Goal: Task Accomplishment & Management: Use online tool/utility

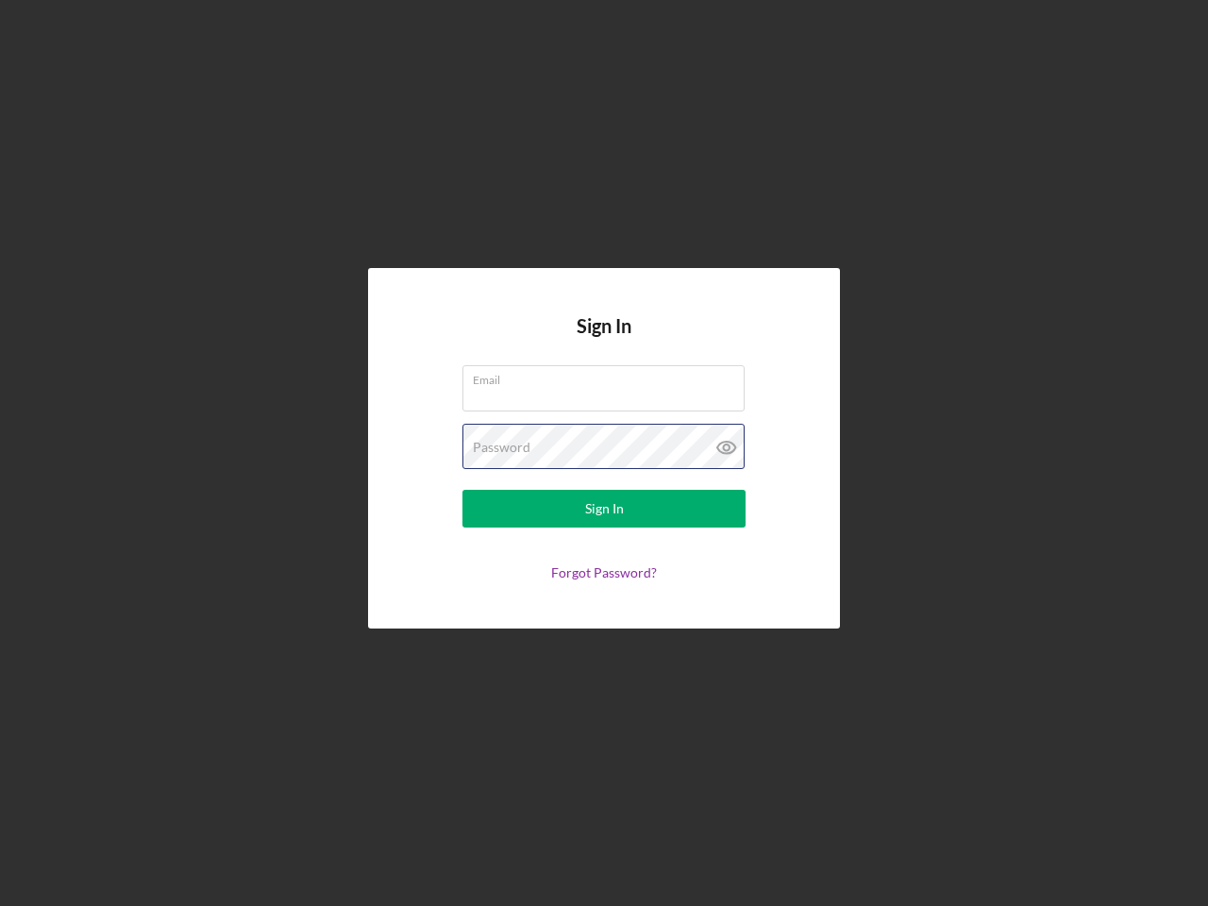
click at [604, 453] on div "Password" at bounding box center [603, 447] width 283 height 47
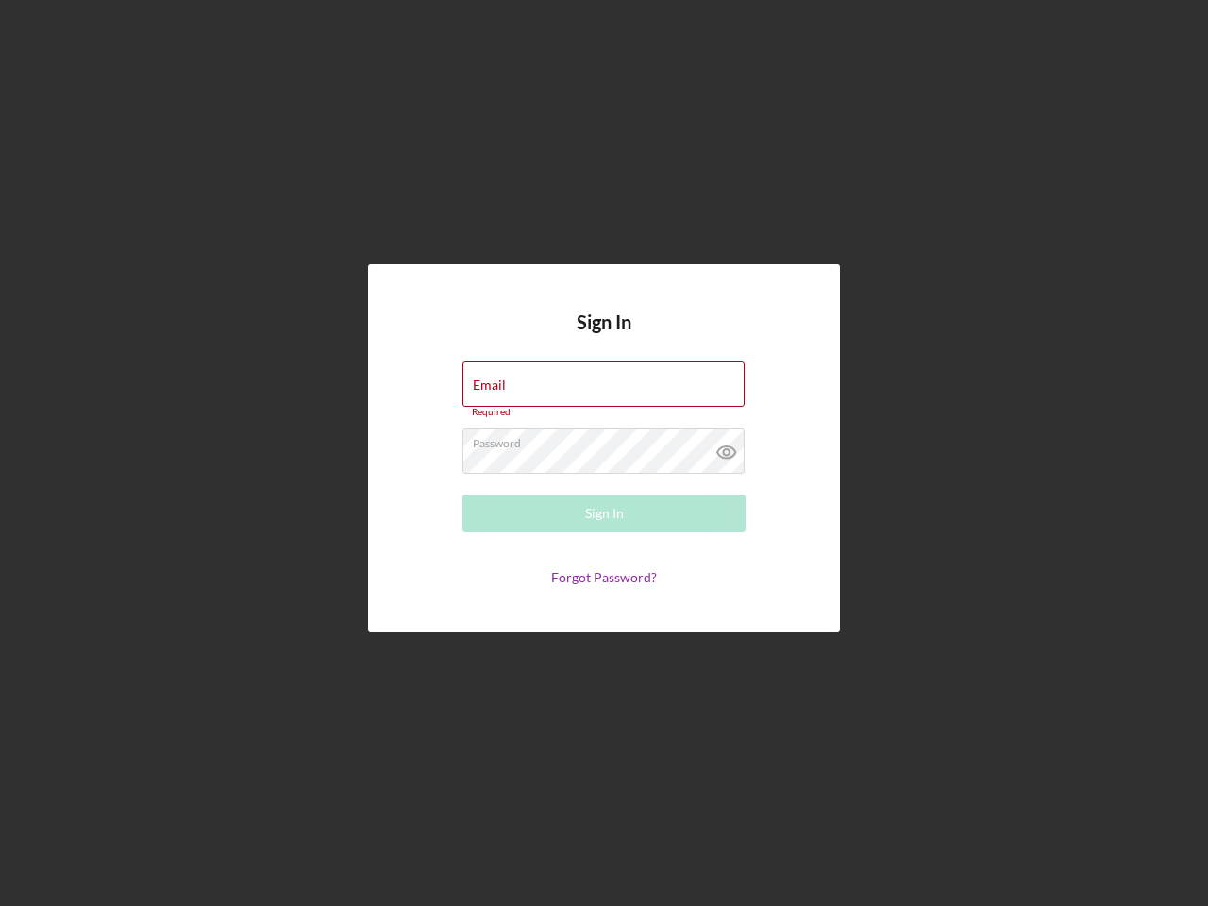
click at [727, 447] on icon at bounding box center [726, 451] width 47 height 47
